Goal: Find specific page/section

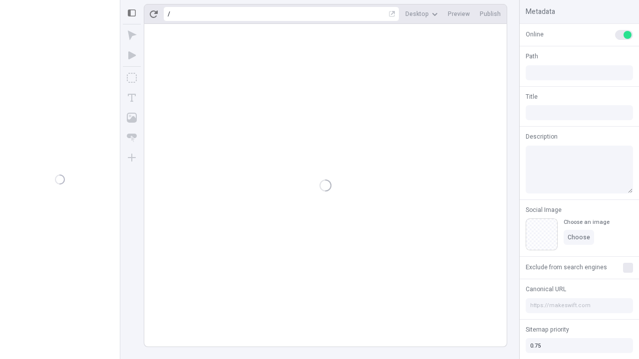
type input "/page"
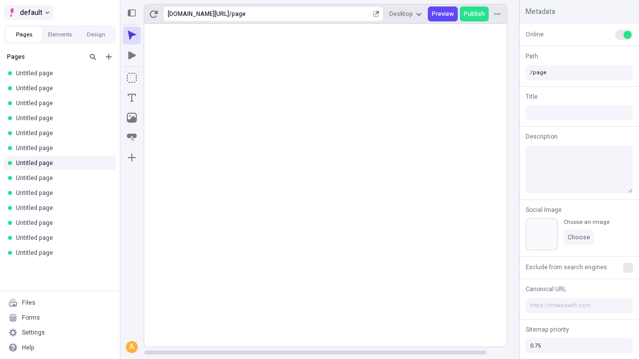
click at [28, 12] on span "default" at bounding box center [31, 12] width 22 height 12
